Goal: Transaction & Acquisition: Purchase product/service

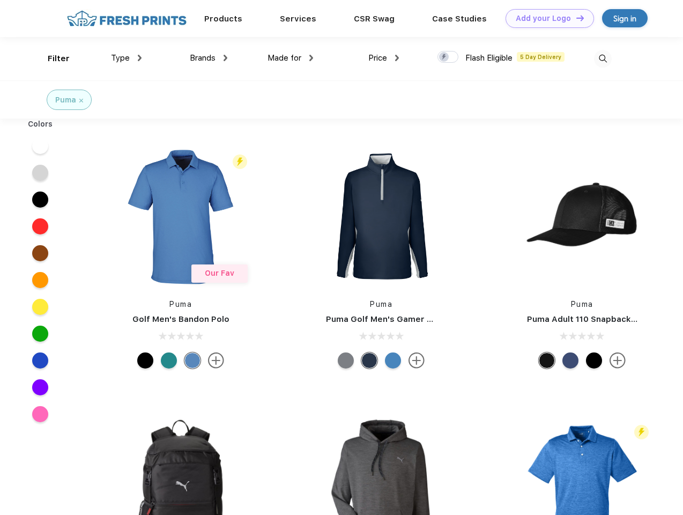
click at [546, 18] on link "Add your Logo Design Tool" at bounding box center [550, 18] width 88 height 19
click at [0, 0] on div "Design Tool" at bounding box center [0, 0] width 0 height 0
click at [575, 18] on link "Add your Logo Design Tool" at bounding box center [550, 18] width 88 height 19
click at [51, 58] on div "Filter" at bounding box center [59, 59] width 22 height 12
click at [127, 58] on span "Type" at bounding box center [120, 58] width 19 height 10
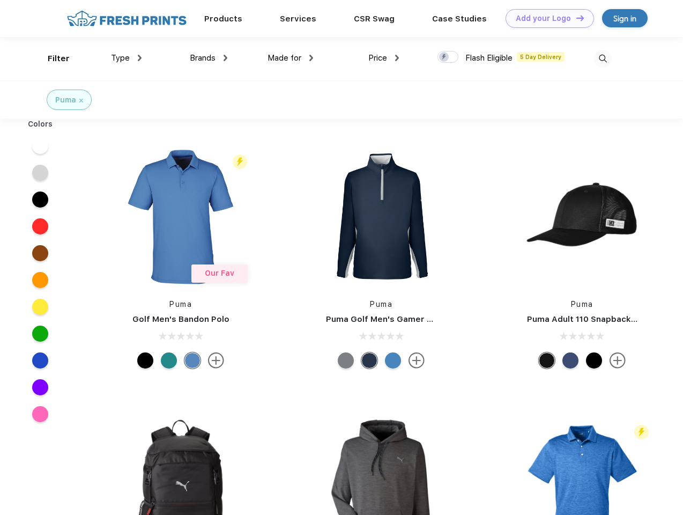
click at [209, 58] on span "Brands" at bounding box center [203, 58] width 26 height 10
click at [291, 58] on span "Made for" at bounding box center [285, 58] width 34 height 10
click at [384, 58] on span "Price" at bounding box center [377, 58] width 19 height 10
click at [448, 57] on div at bounding box center [448, 57] width 21 height 12
click at [445, 57] on input "checkbox" at bounding box center [441, 53] width 7 height 7
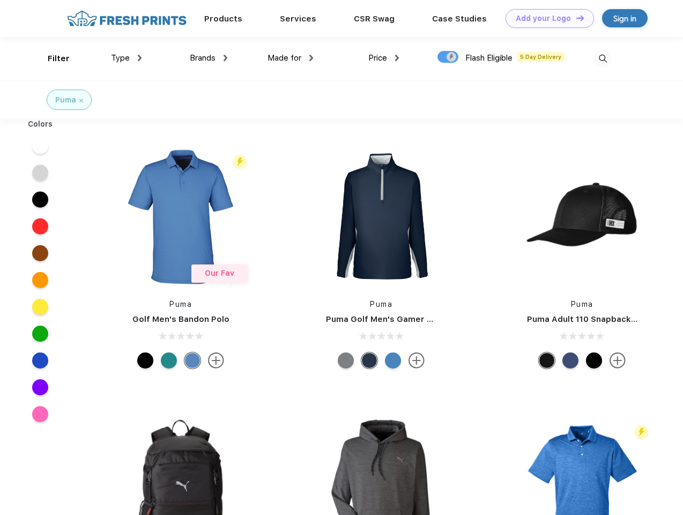
click at [603, 58] on img at bounding box center [603, 59] width 18 height 18
